Goal: Task Accomplishment & Management: Use online tool/utility

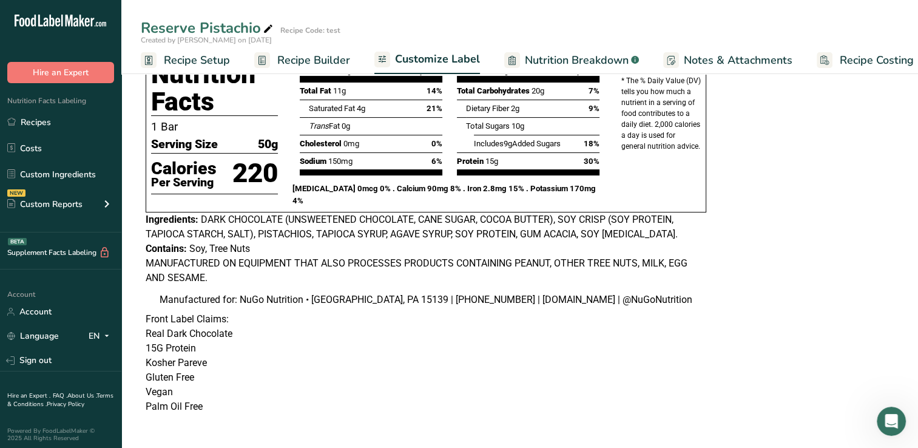
scroll to position [0, 15]
click at [463, 267] on div "MANUFACTURED ON EQUIPMENT THAT ALSO PROCESSES PRODUCTS CONTAINING PEANUT, OTHER…" at bounding box center [426, 270] width 560 height 29
click at [170, 62] on span "Recipe Setup" at bounding box center [197, 60] width 66 height 16
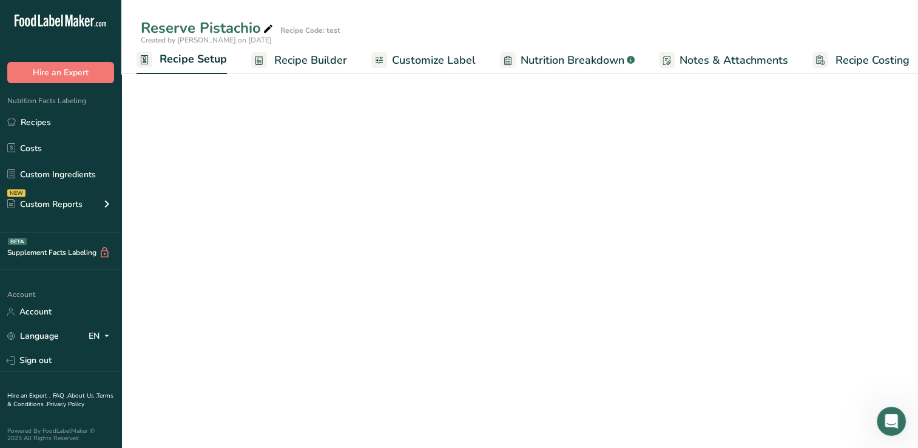
scroll to position [55, 0]
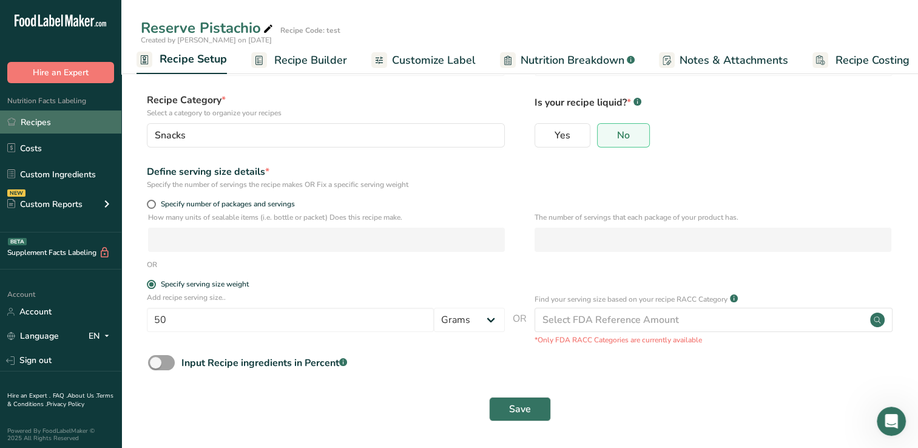
click at [42, 123] on link "Recipes" at bounding box center [60, 121] width 121 height 23
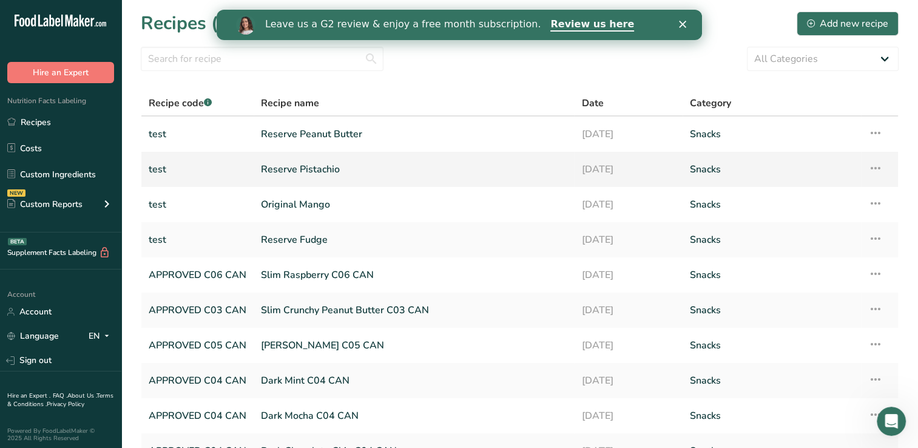
click at [873, 167] on icon at bounding box center [875, 168] width 15 height 22
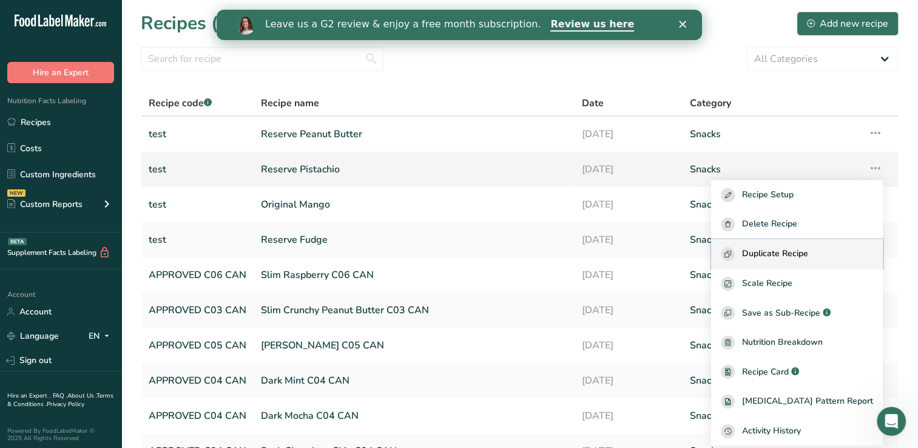
click at [808, 252] on span "Duplicate Recipe" at bounding box center [775, 254] width 66 height 14
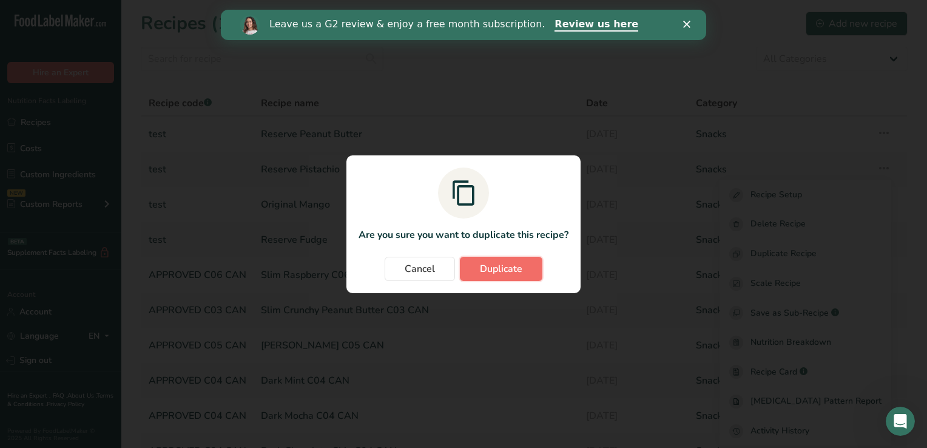
click at [502, 266] on span "Duplicate" at bounding box center [501, 268] width 42 height 15
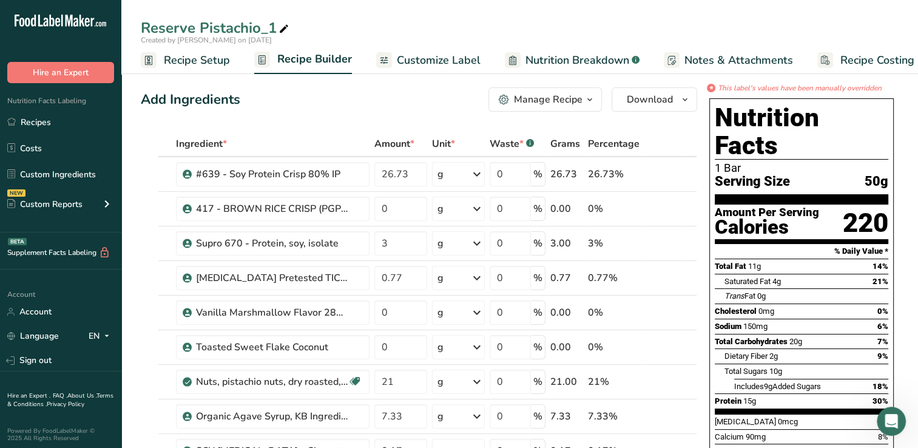
click at [590, 99] on icon "button" at bounding box center [590, 99] width 10 height 15
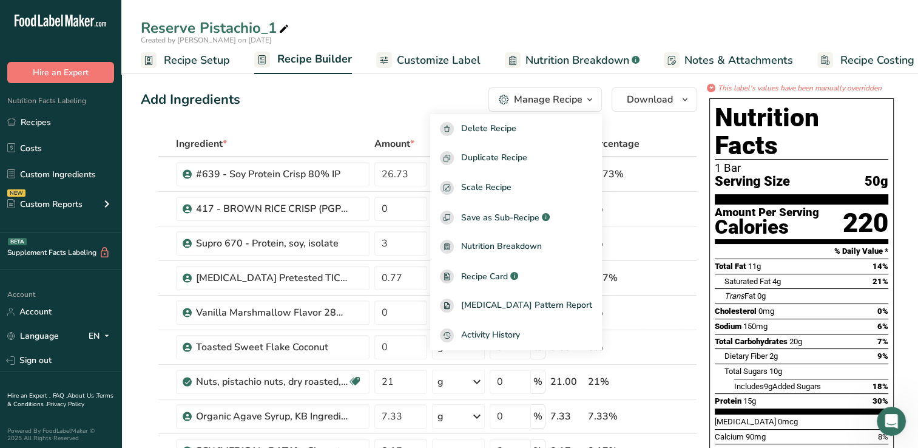
click at [365, 106] on div "Add Ingredients Manage Recipe Delete Recipe Duplicate Recipe Scale Recipe Save …" at bounding box center [419, 99] width 556 height 24
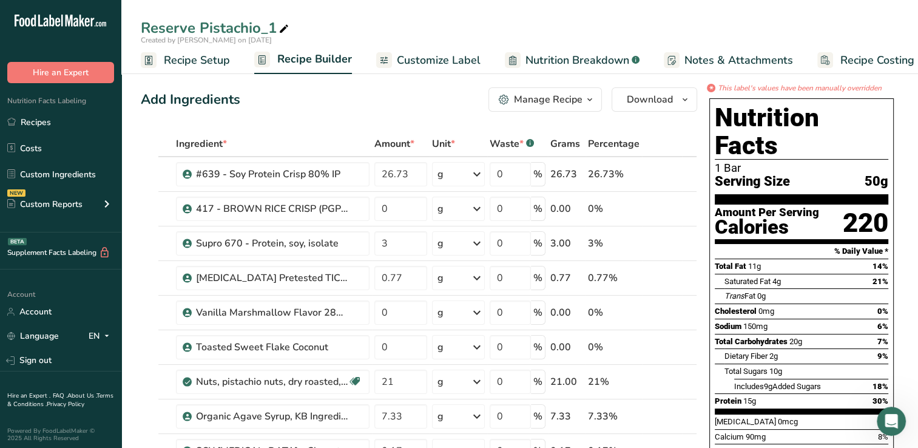
click at [423, 62] on span "Customize Label" at bounding box center [439, 60] width 84 height 16
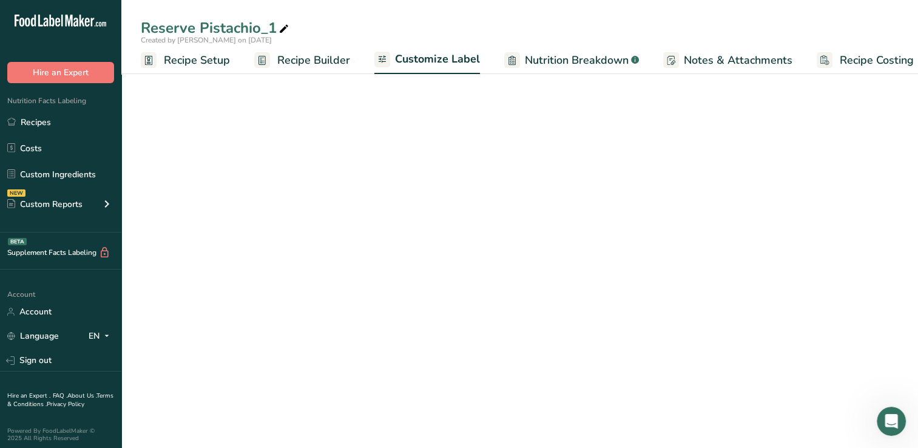
scroll to position [0, 15]
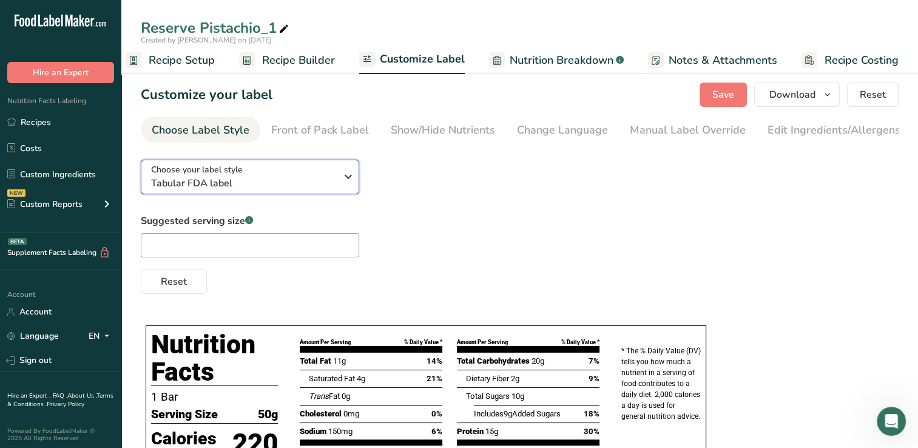
click at [349, 181] on icon "button" at bounding box center [348, 177] width 15 height 22
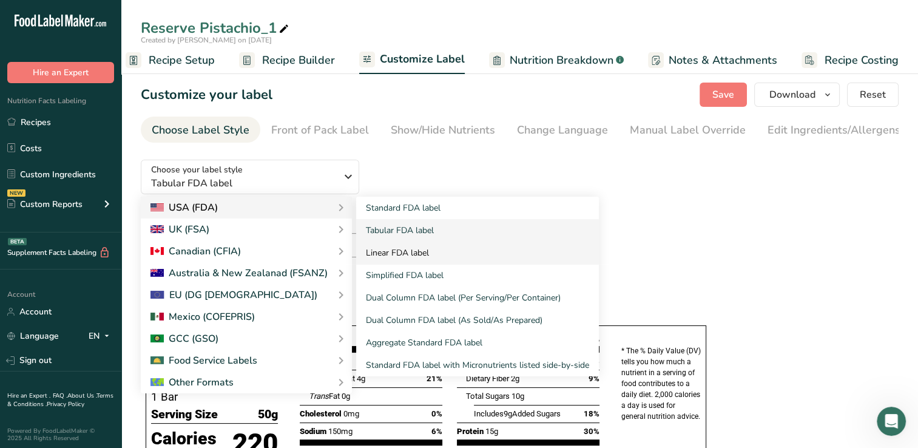
click at [376, 255] on link "Linear FDA label" at bounding box center [477, 252] width 243 height 22
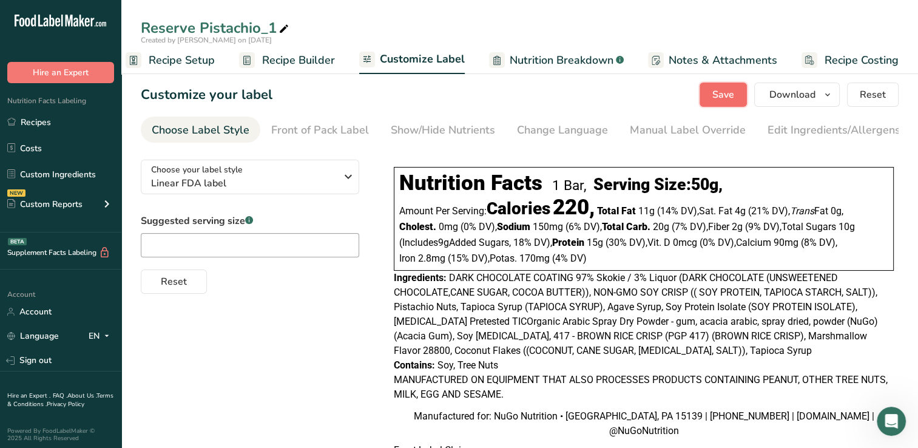
click at [728, 92] on span "Save" at bounding box center [723, 94] width 22 height 15
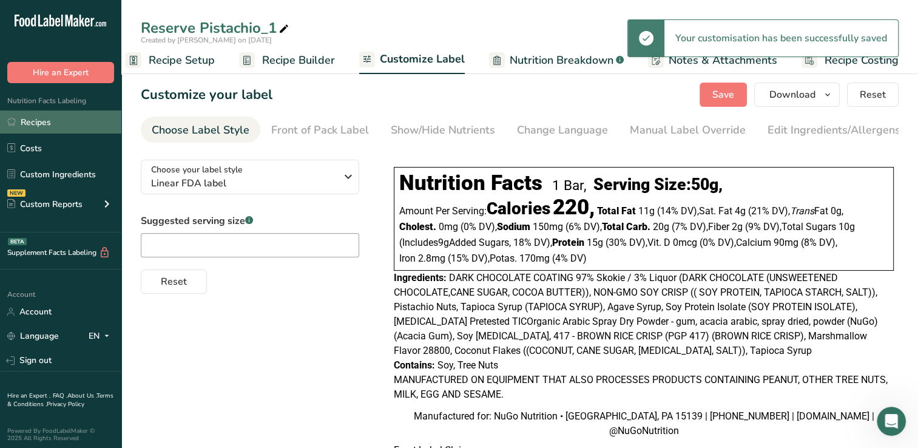
click at [39, 124] on link "Recipes" at bounding box center [60, 121] width 121 height 23
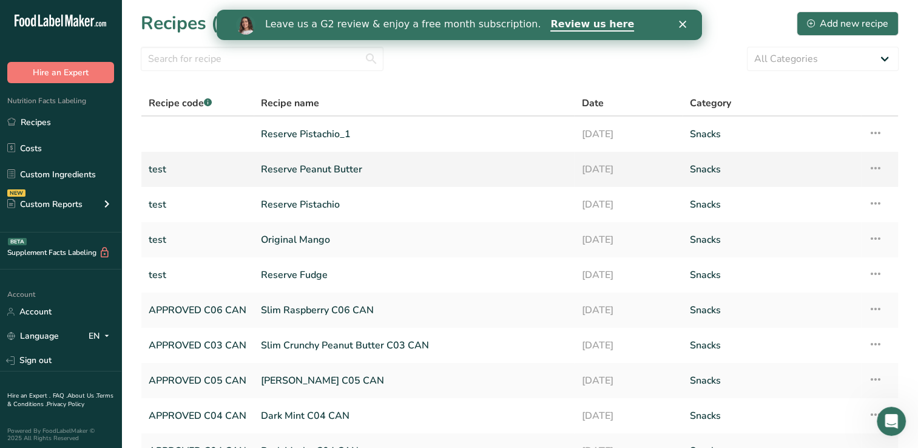
click at [284, 166] on link "Reserve Peanut Butter" at bounding box center [414, 168] width 306 height 25
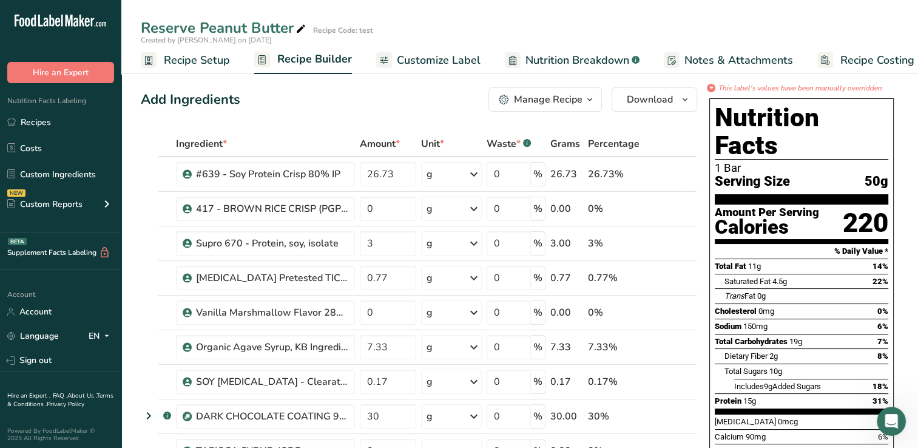
click at [525, 106] on div "Manage Recipe" at bounding box center [548, 99] width 69 height 15
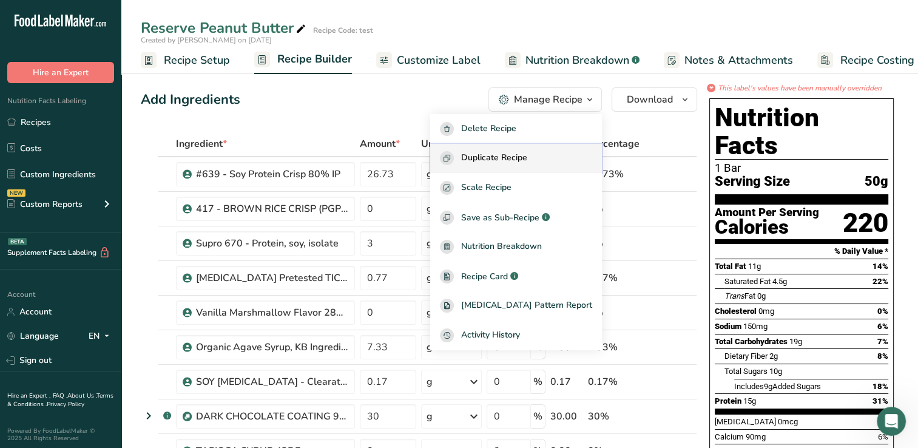
click at [498, 160] on span "Duplicate Recipe" at bounding box center [494, 158] width 66 height 14
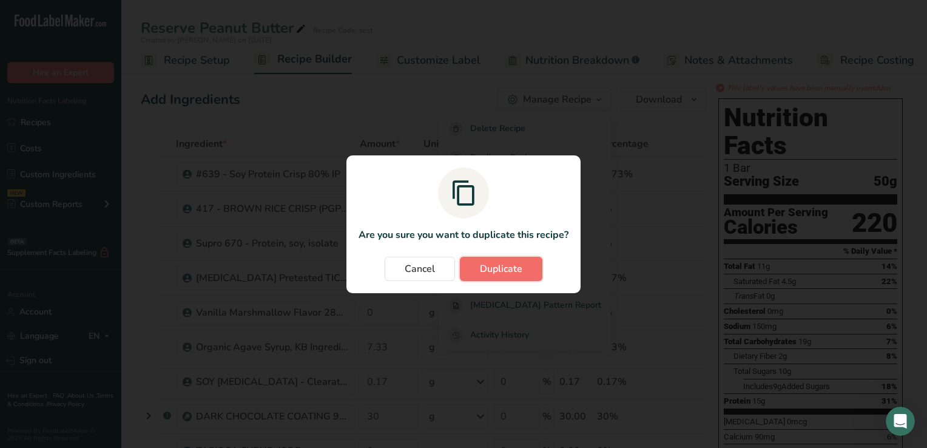
click at [483, 268] on span "Duplicate" at bounding box center [501, 268] width 42 height 15
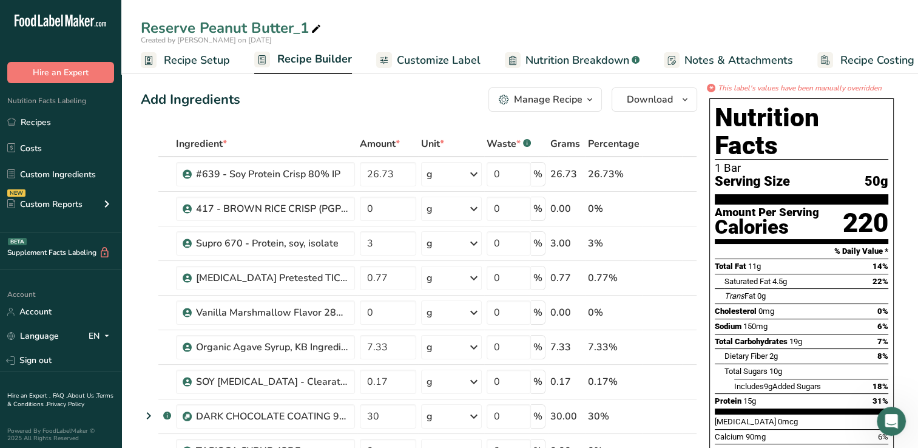
click at [307, 61] on span "Recipe Builder" at bounding box center [314, 59] width 75 height 16
click at [413, 62] on span "Customize Label" at bounding box center [424, 60] width 84 height 16
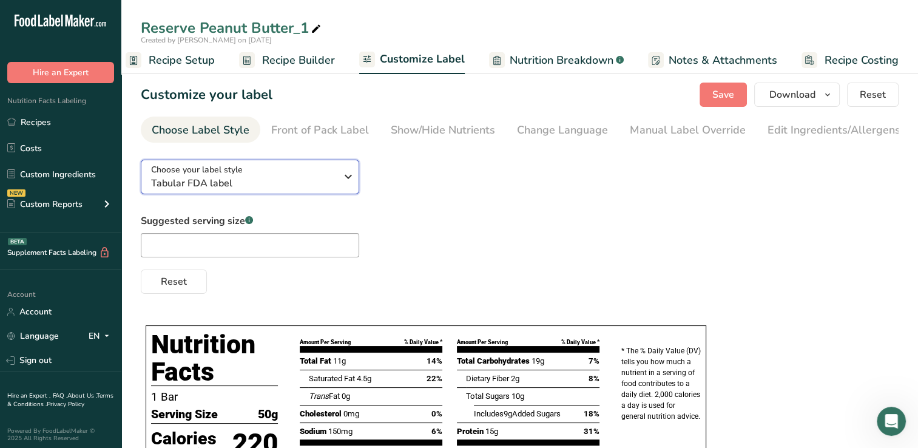
click at [349, 181] on icon "button" at bounding box center [348, 177] width 15 height 22
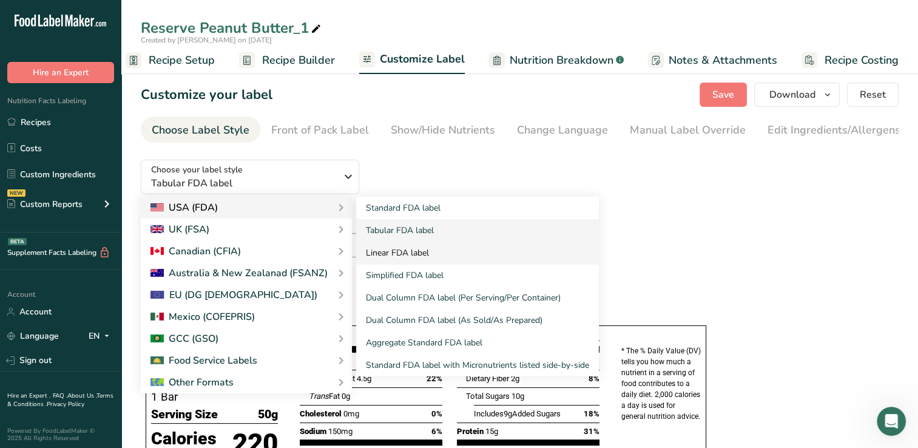
click at [377, 258] on link "Linear FDA label" at bounding box center [477, 252] width 243 height 22
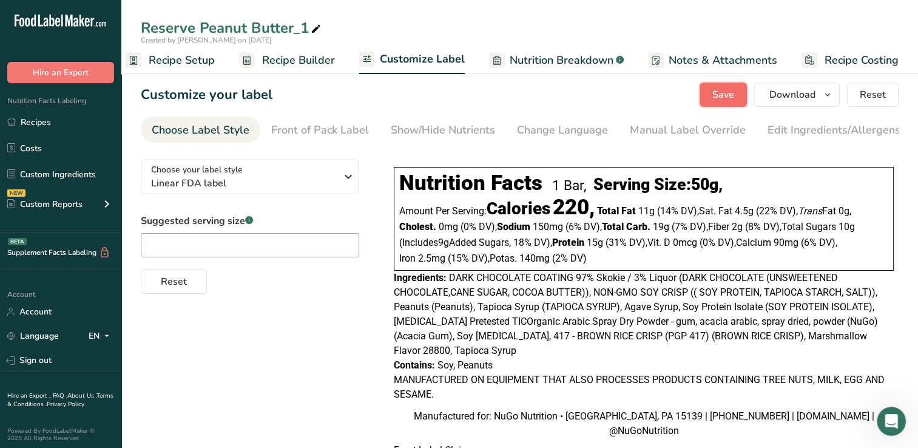
click at [722, 93] on span "Save" at bounding box center [723, 94] width 22 height 15
